Goal: Information Seeking & Learning: Learn about a topic

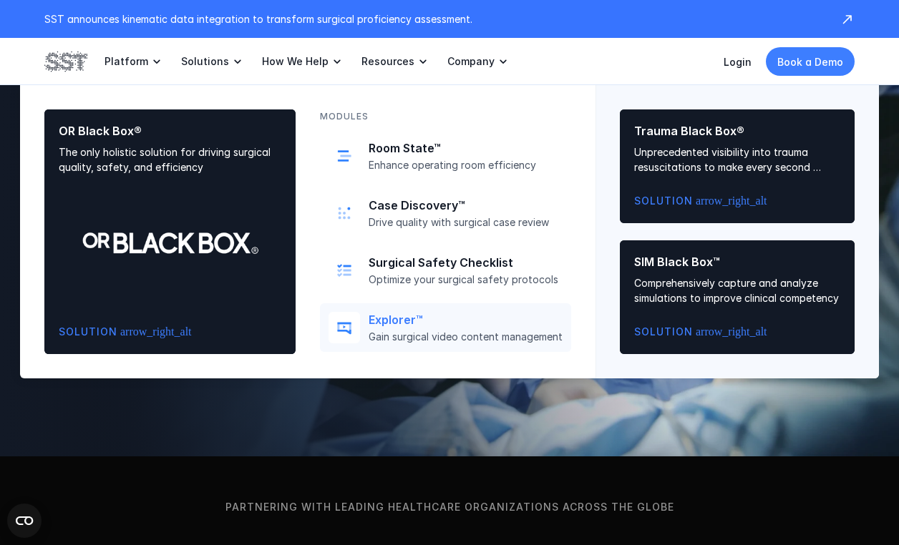
scroll to position [117, 0]
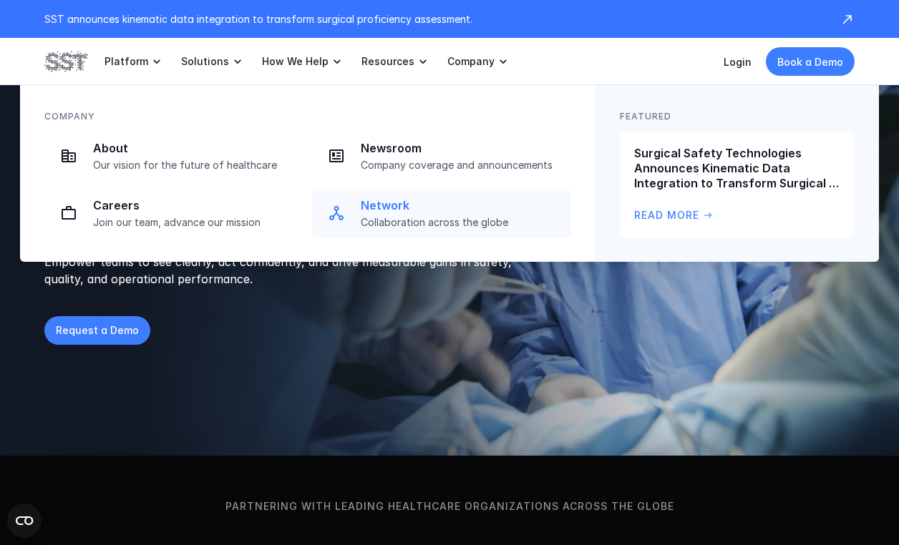
click at [444, 217] on p "Collaboration across the globe" at bounding box center [462, 222] width 202 height 13
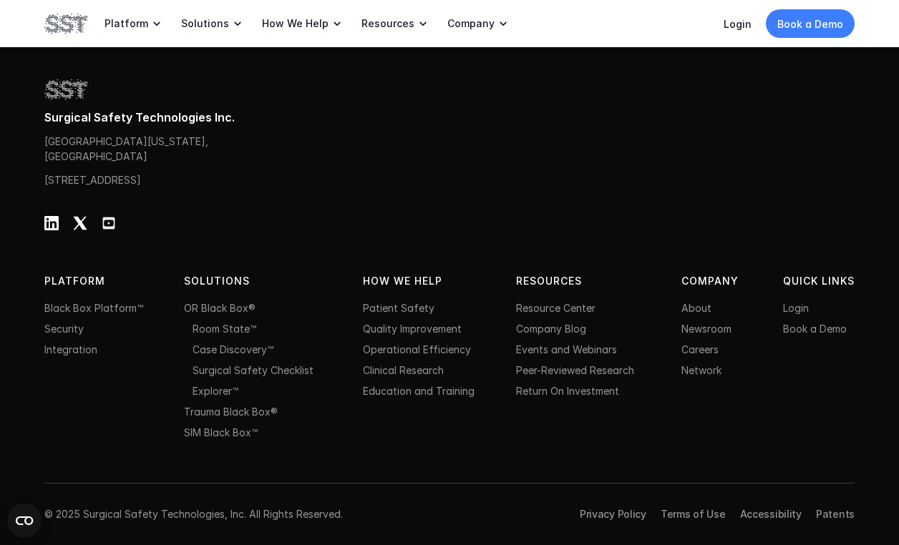
scroll to position [2541, 0]
click at [417, 331] on link "Quality Improvement" at bounding box center [412, 329] width 99 height 12
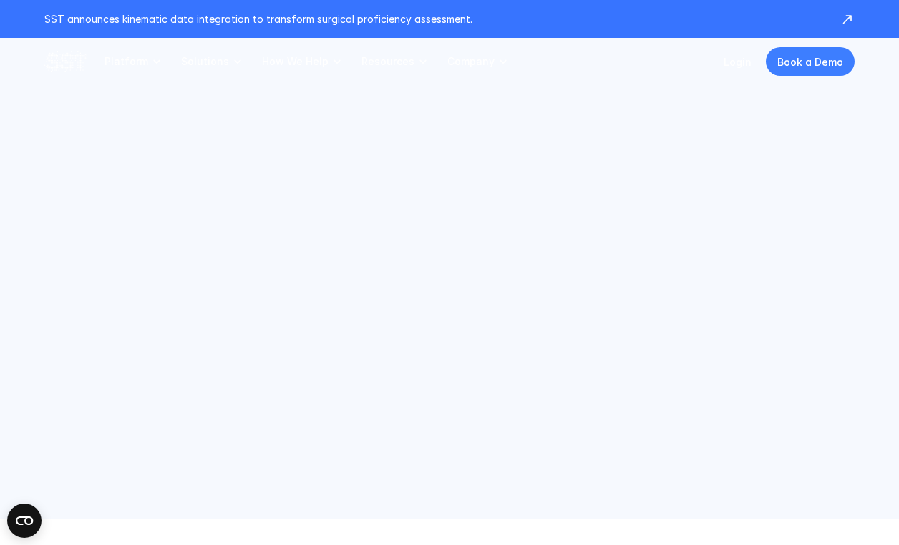
scroll to position [117, 0]
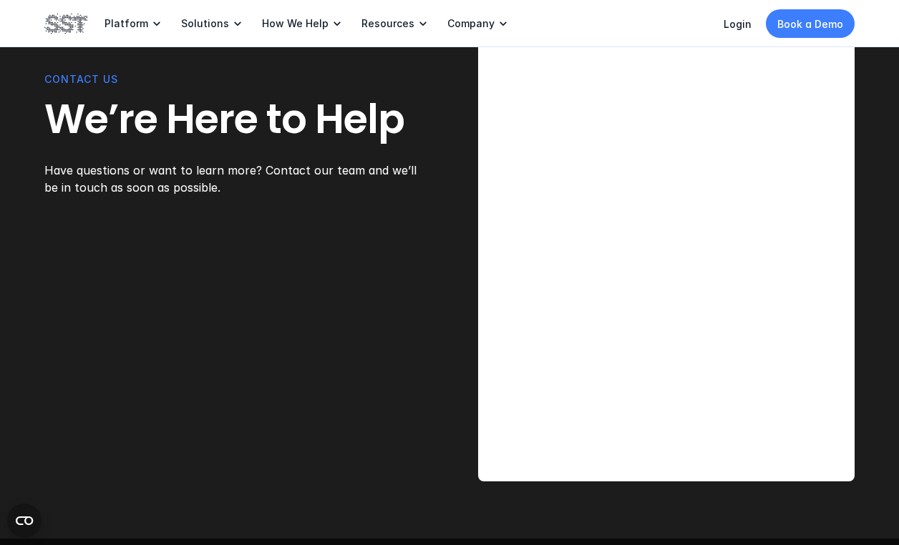
scroll to position [4071, 0]
